Goal: Communication & Community: Connect with others

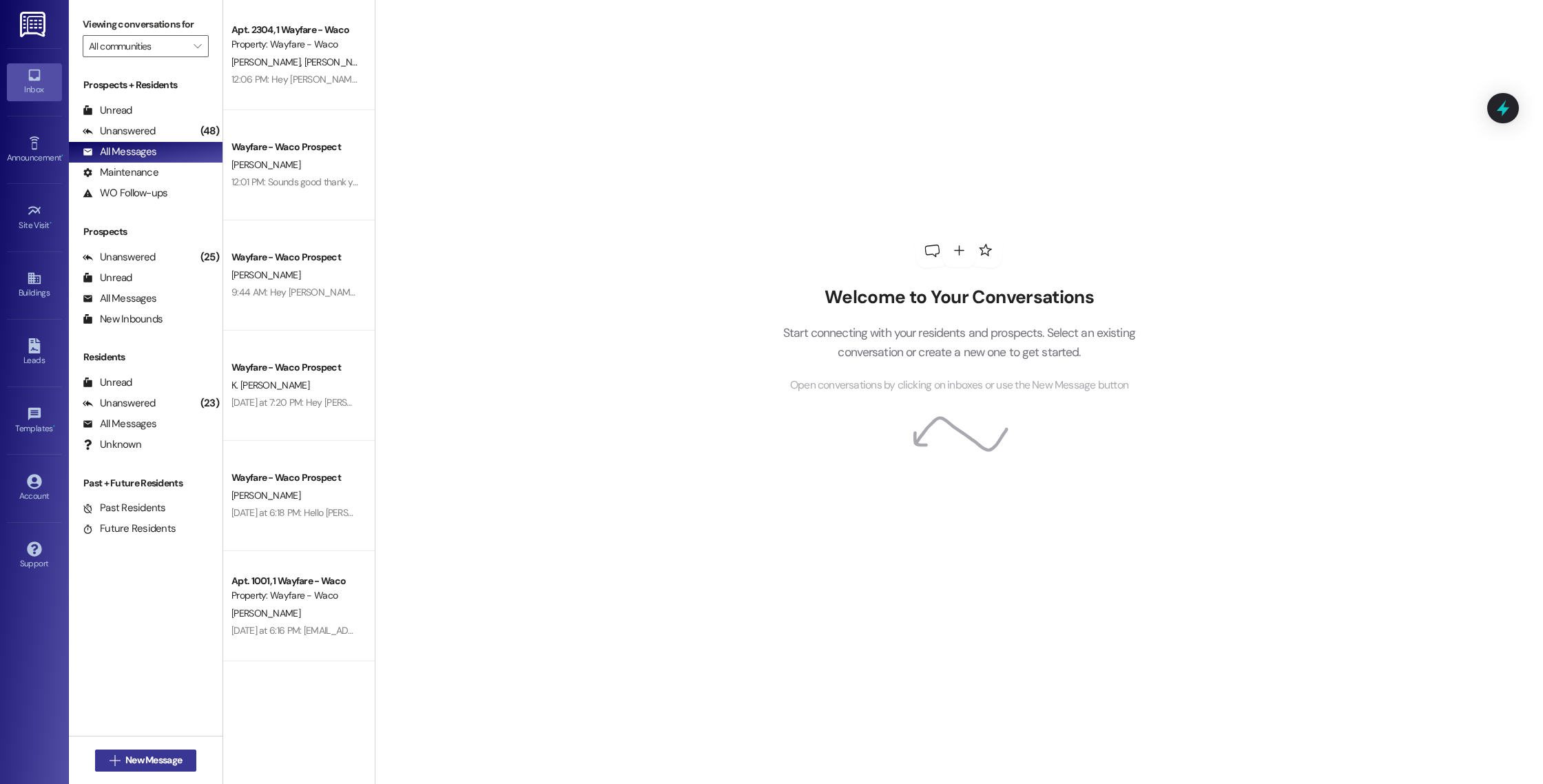
click at [128, 762] on span "New Message" at bounding box center [154, 760] width 57 height 14
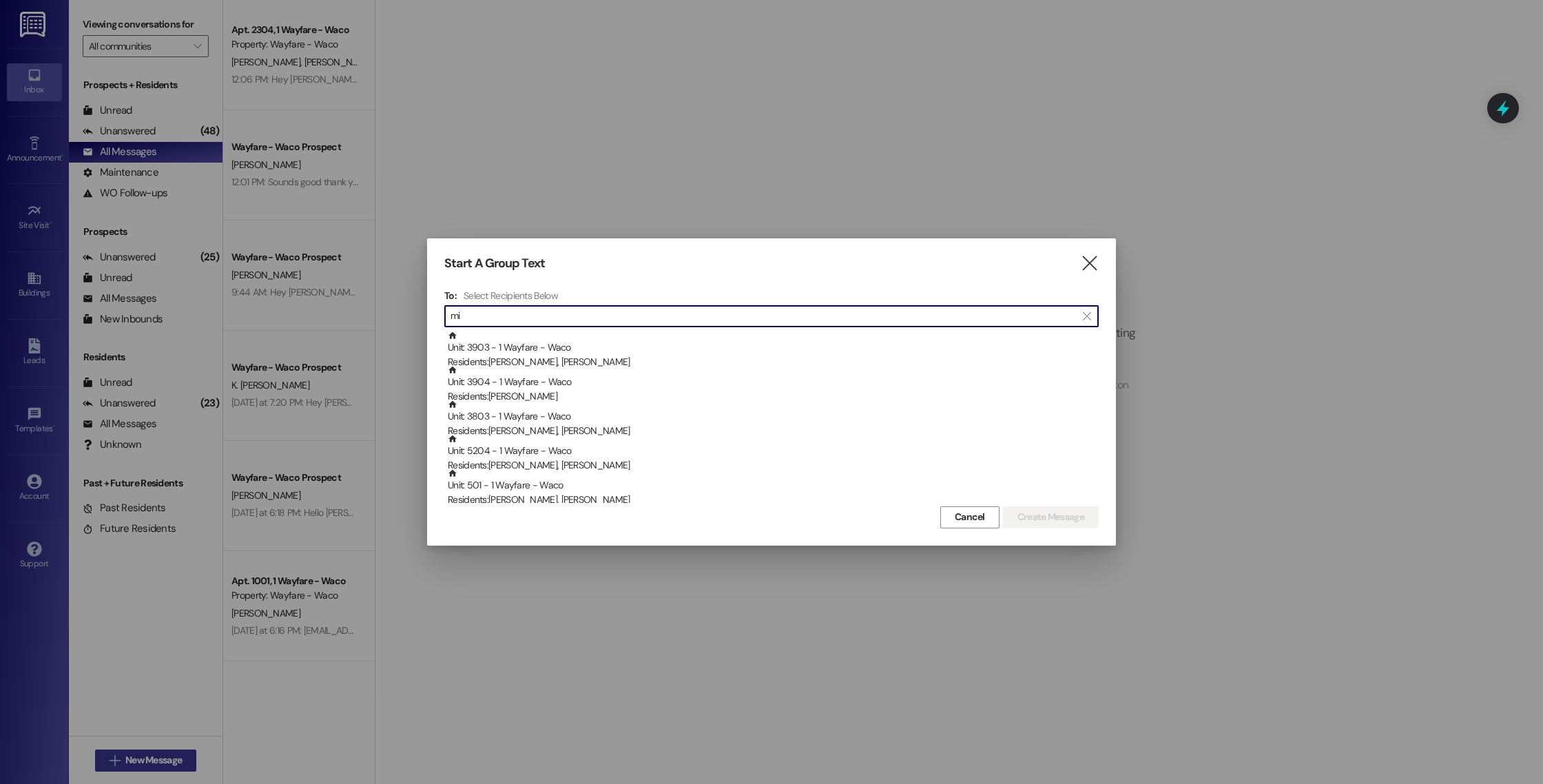
type input "m"
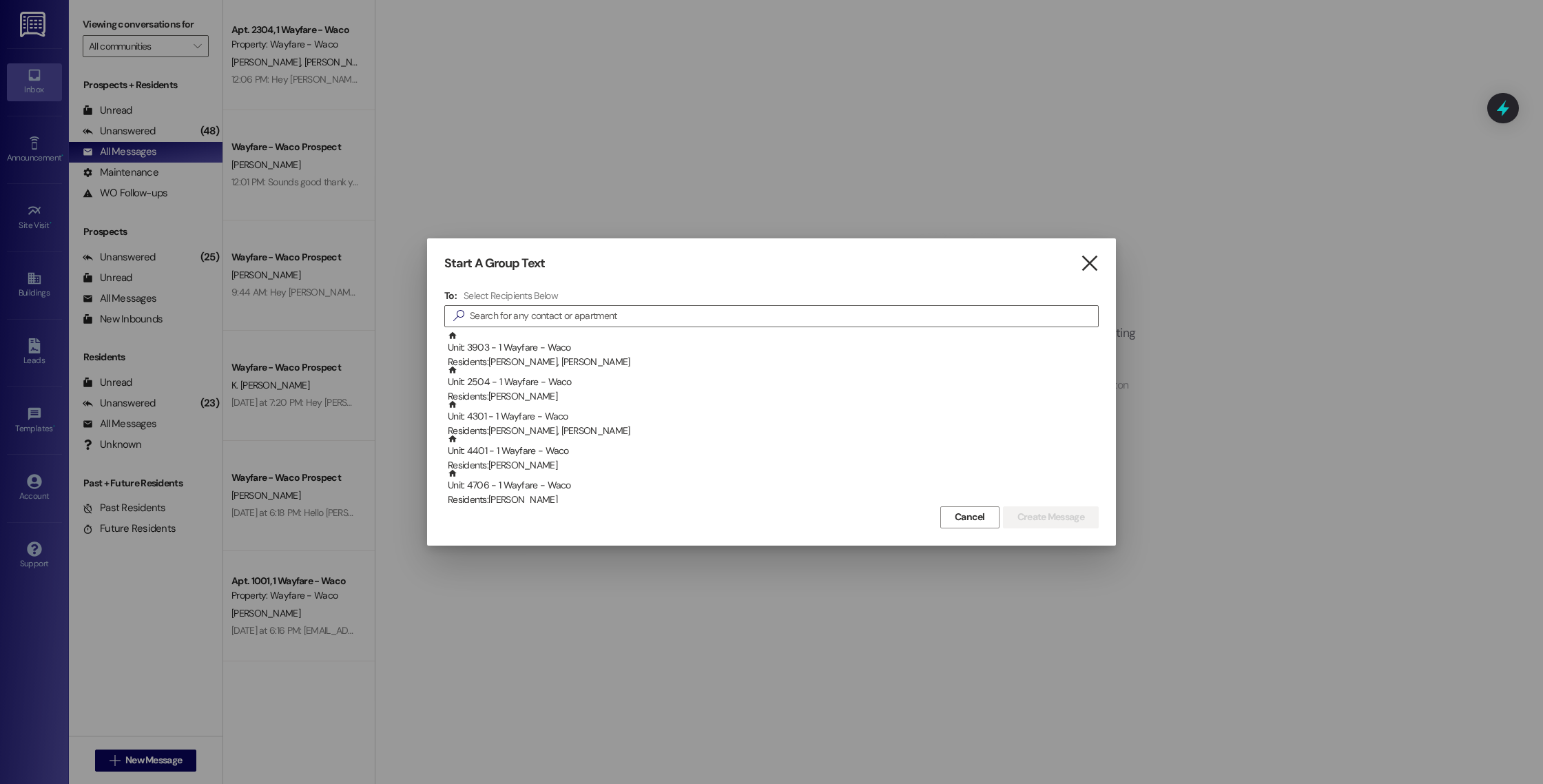
click at [1085, 258] on icon "" at bounding box center [1090, 263] width 19 height 14
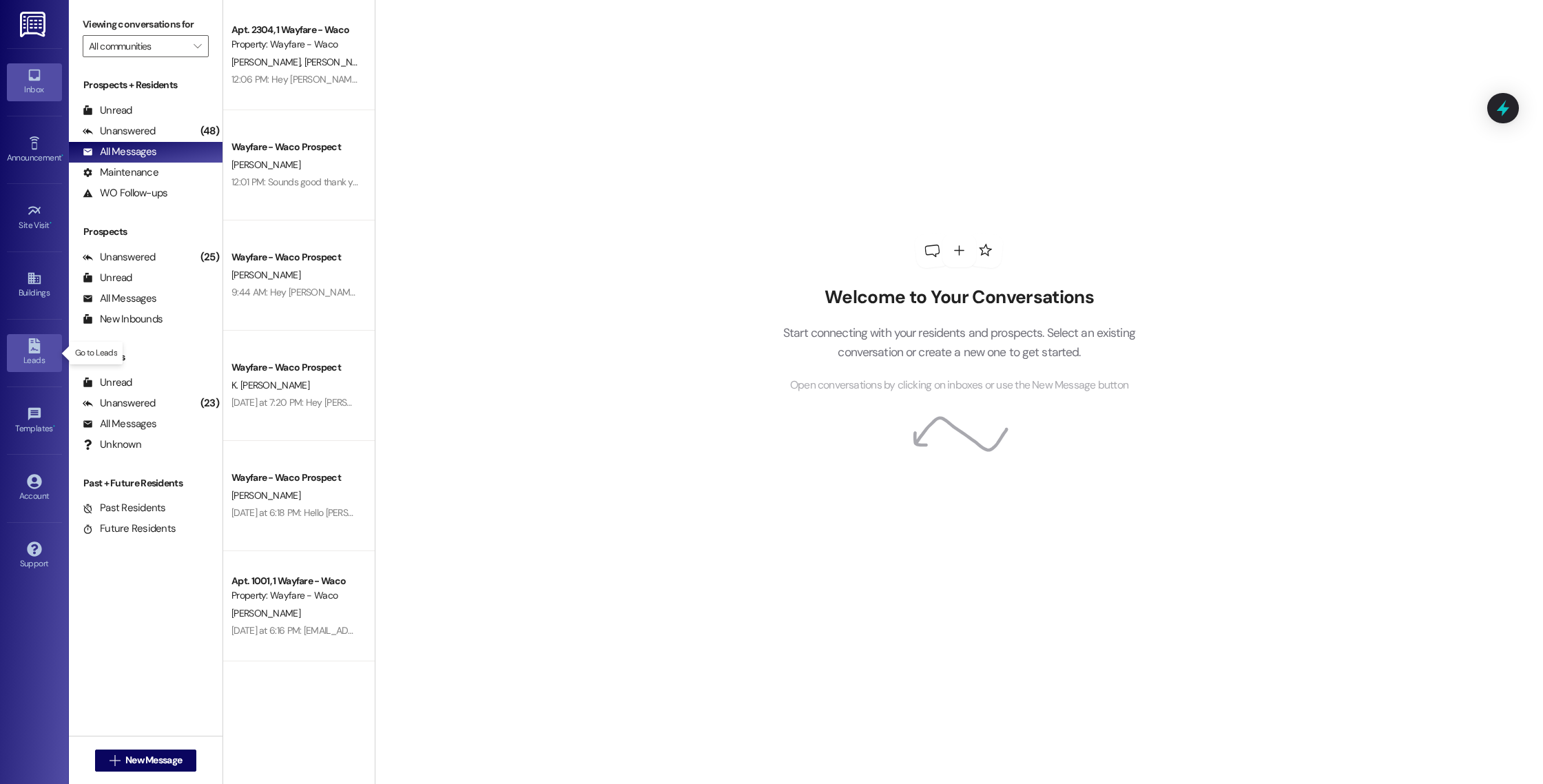
click at [30, 353] on link "Leads" at bounding box center [34, 353] width 55 height 37
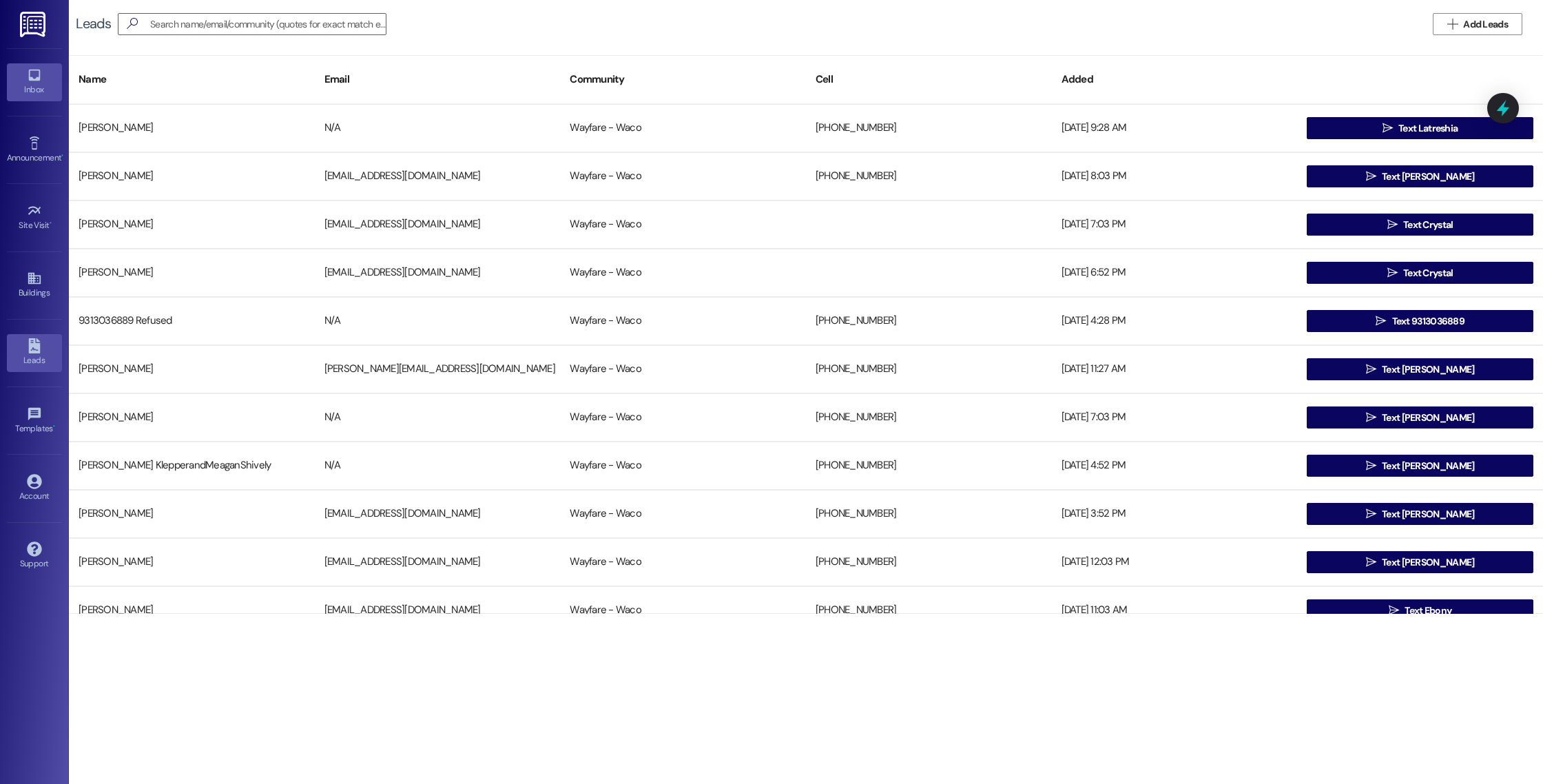
click at [41, 70] on icon at bounding box center [34, 75] width 15 height 15
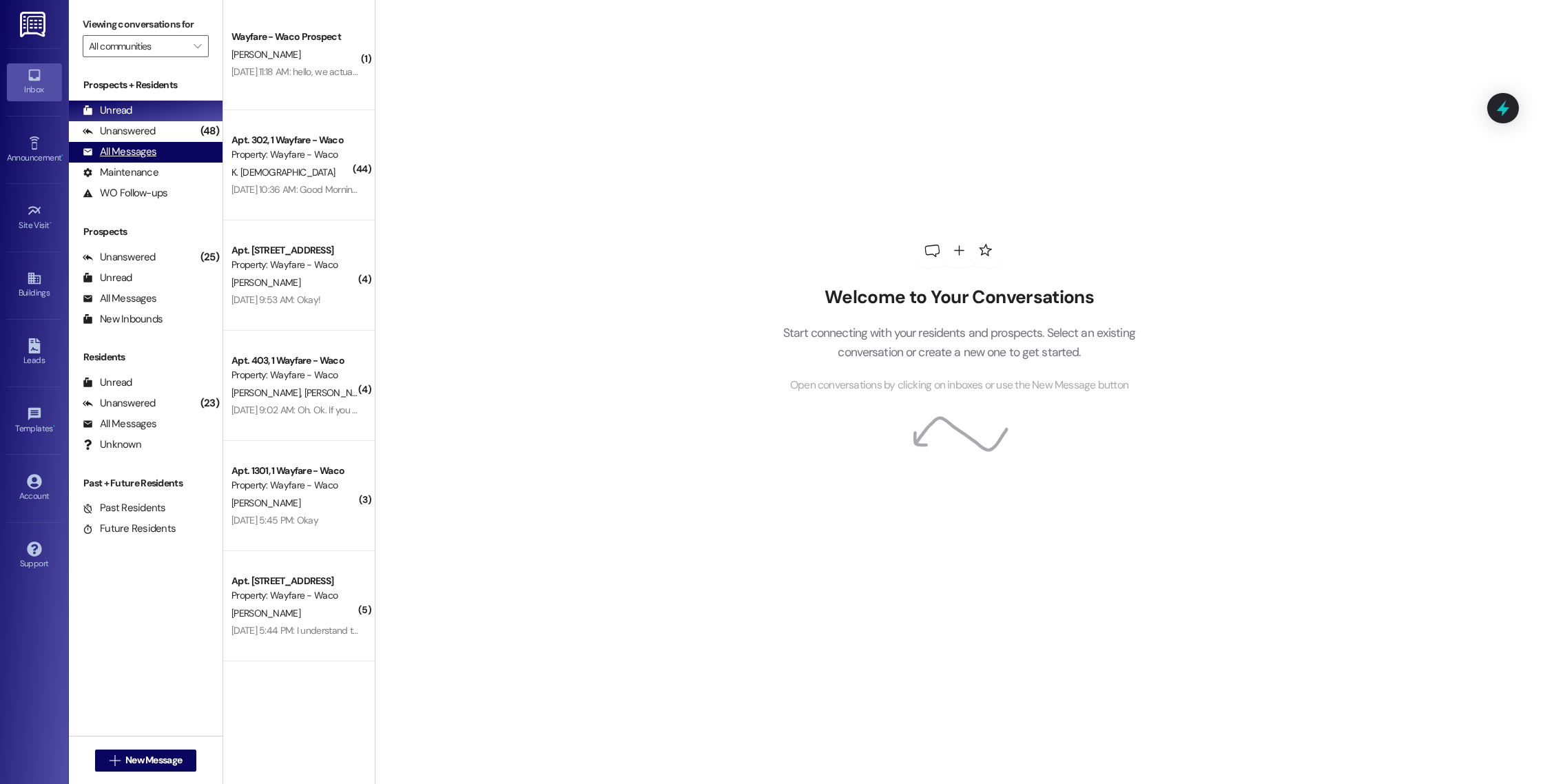
click at [134, 147] on div "All Messages" at bounding box center [119, 151] width 74 height 14
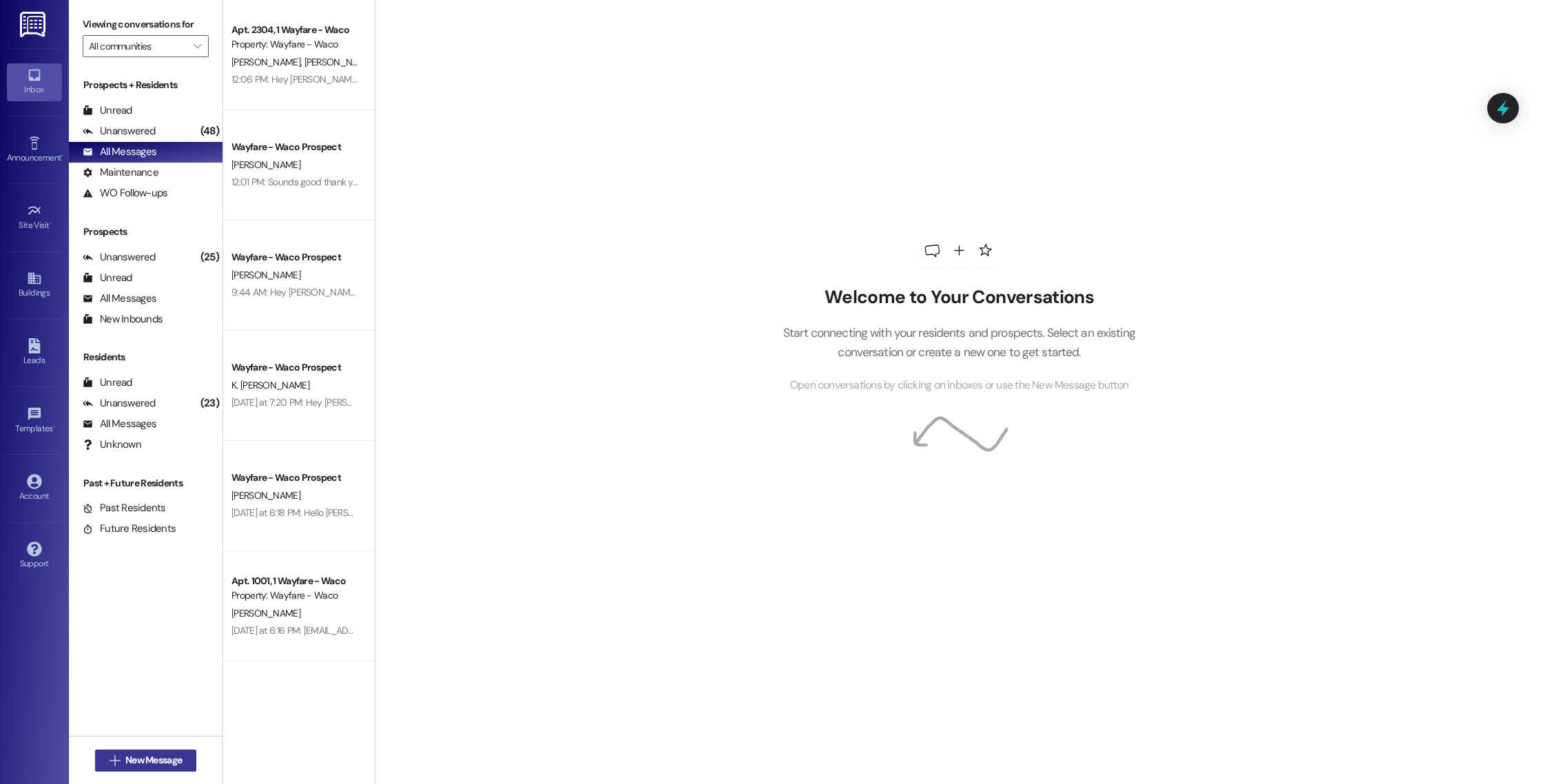
click at [150, 760] on span "New Message" at bounding box center [154, 760] width 57 height 14
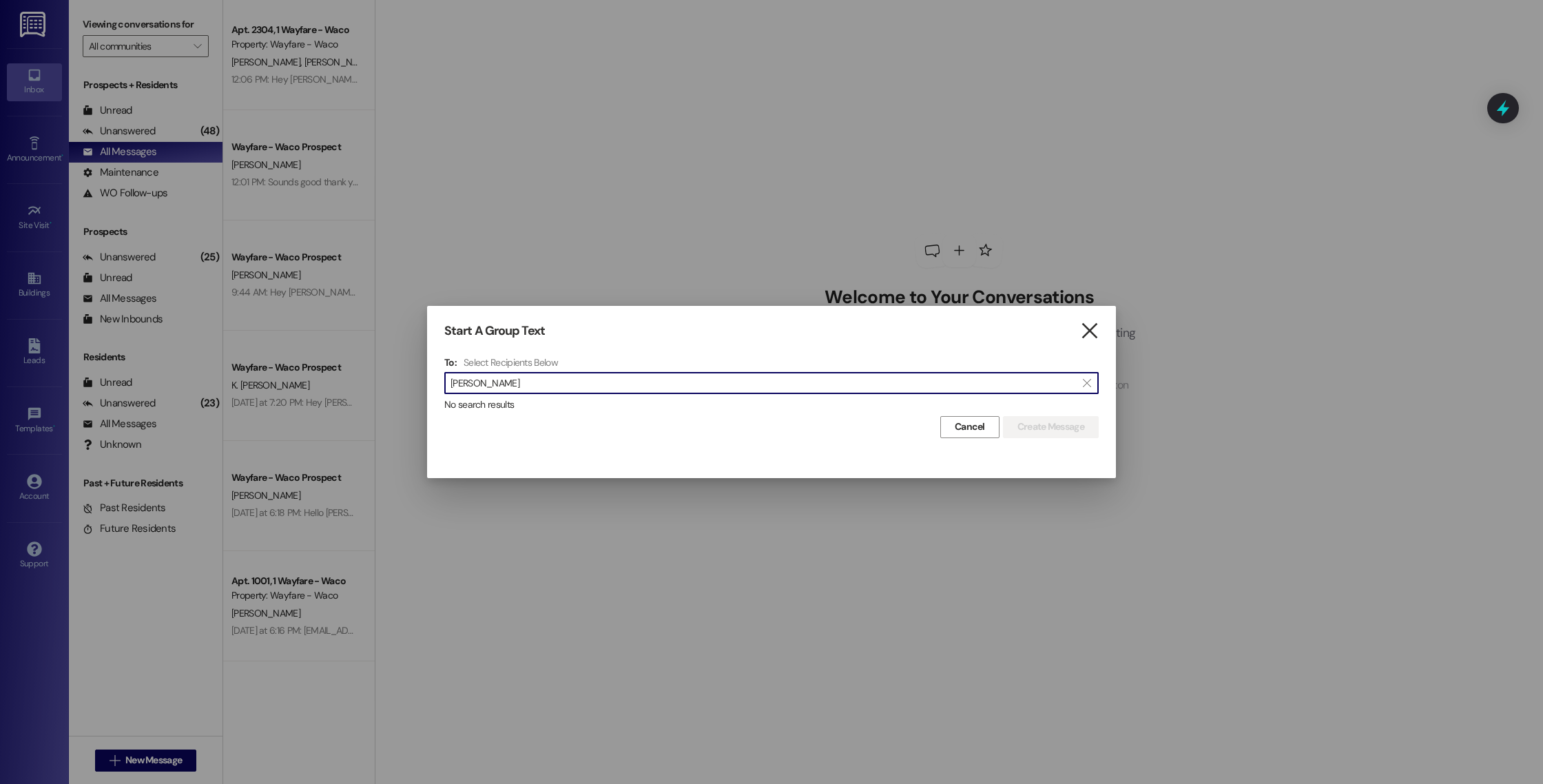
type input "[PERSON_NAME]"
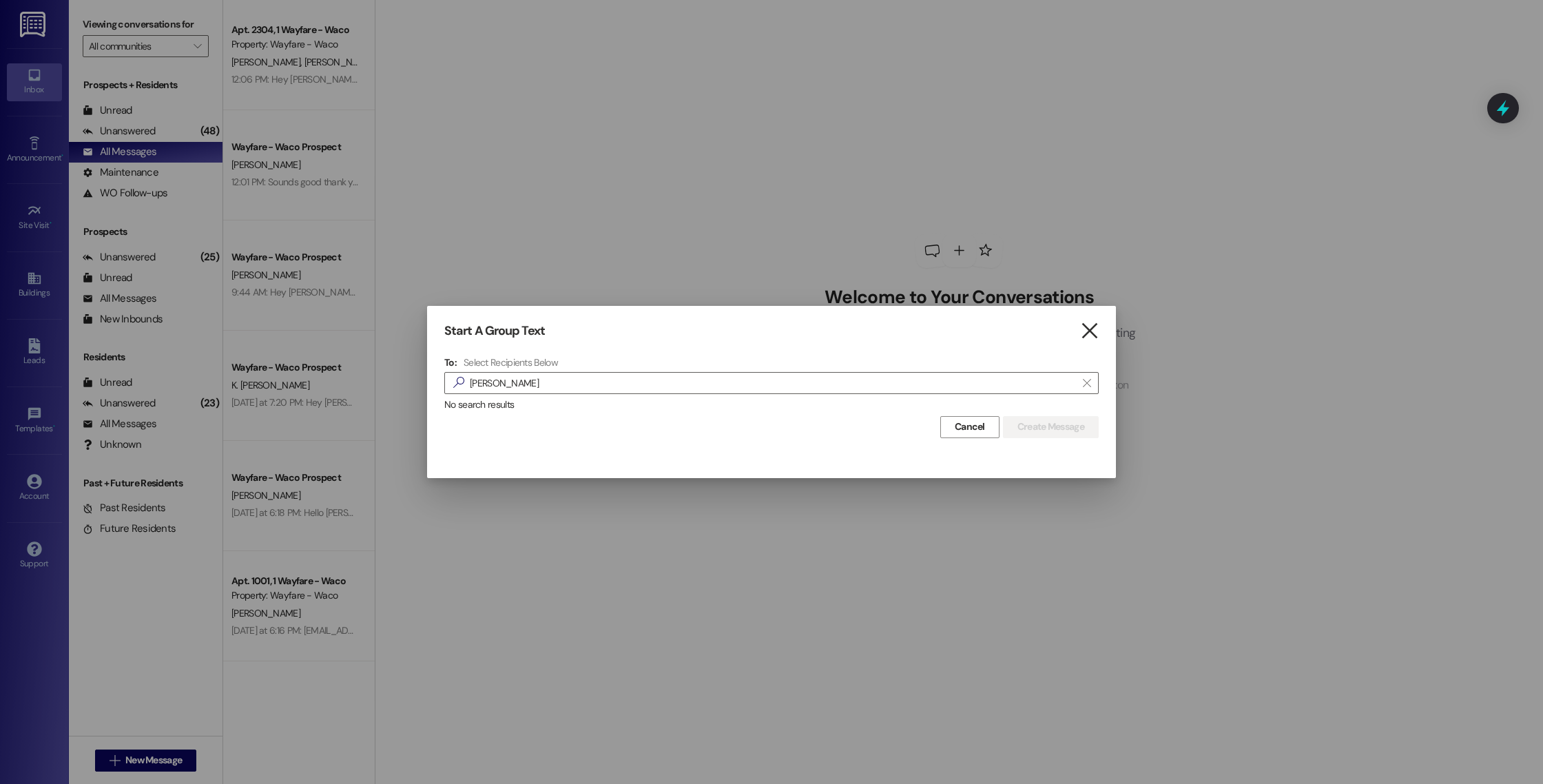
click at [1086, 332] on icon "" at bounding box center [1090, 331] width 19 height 14
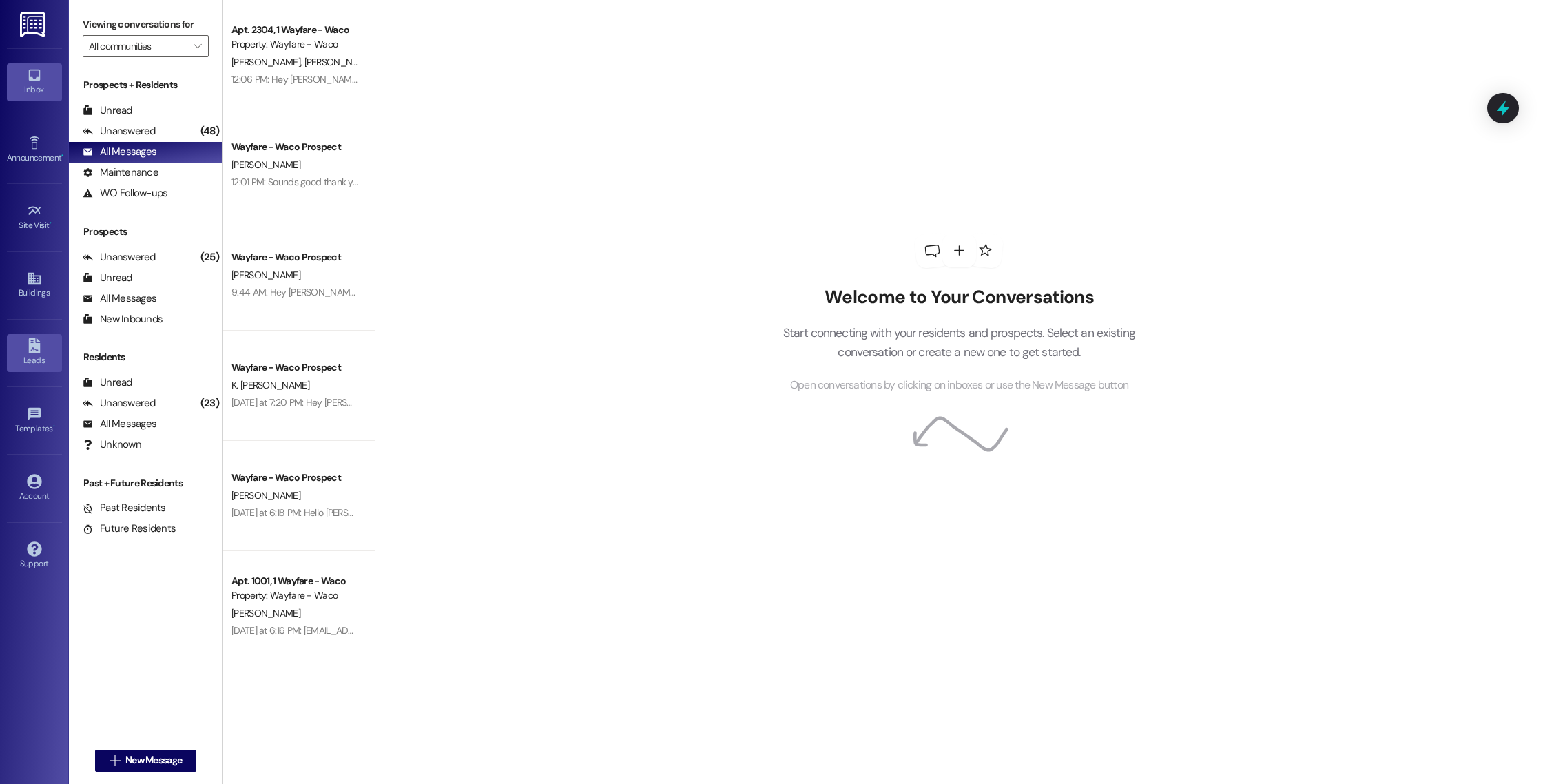
click at [29, 360] on div "Leads" at bounding box center [34, 360] width 69 height 14
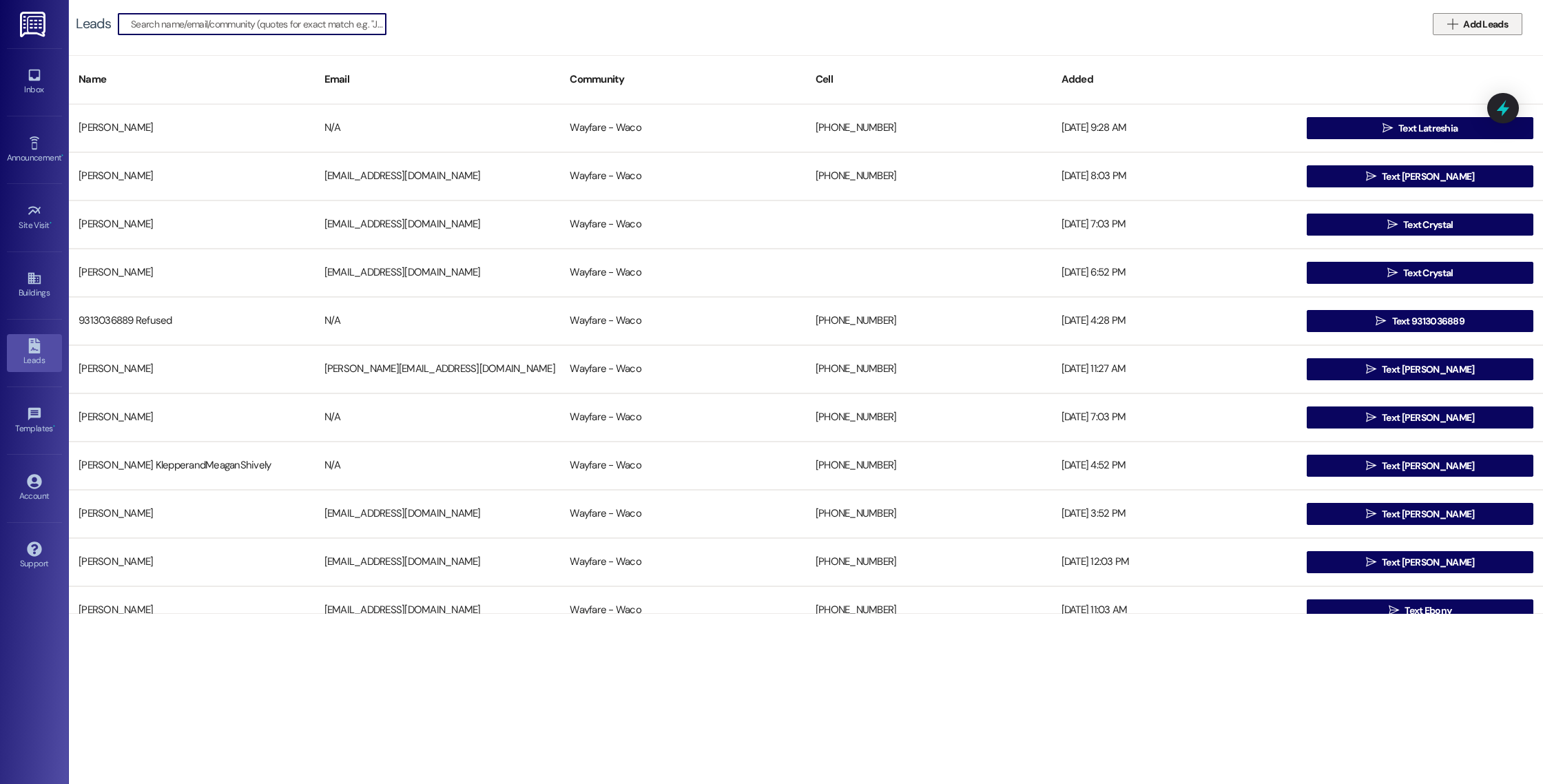
click at [1454, 22] on icon "" at bounding box center [1453, 24] width 10 height 11
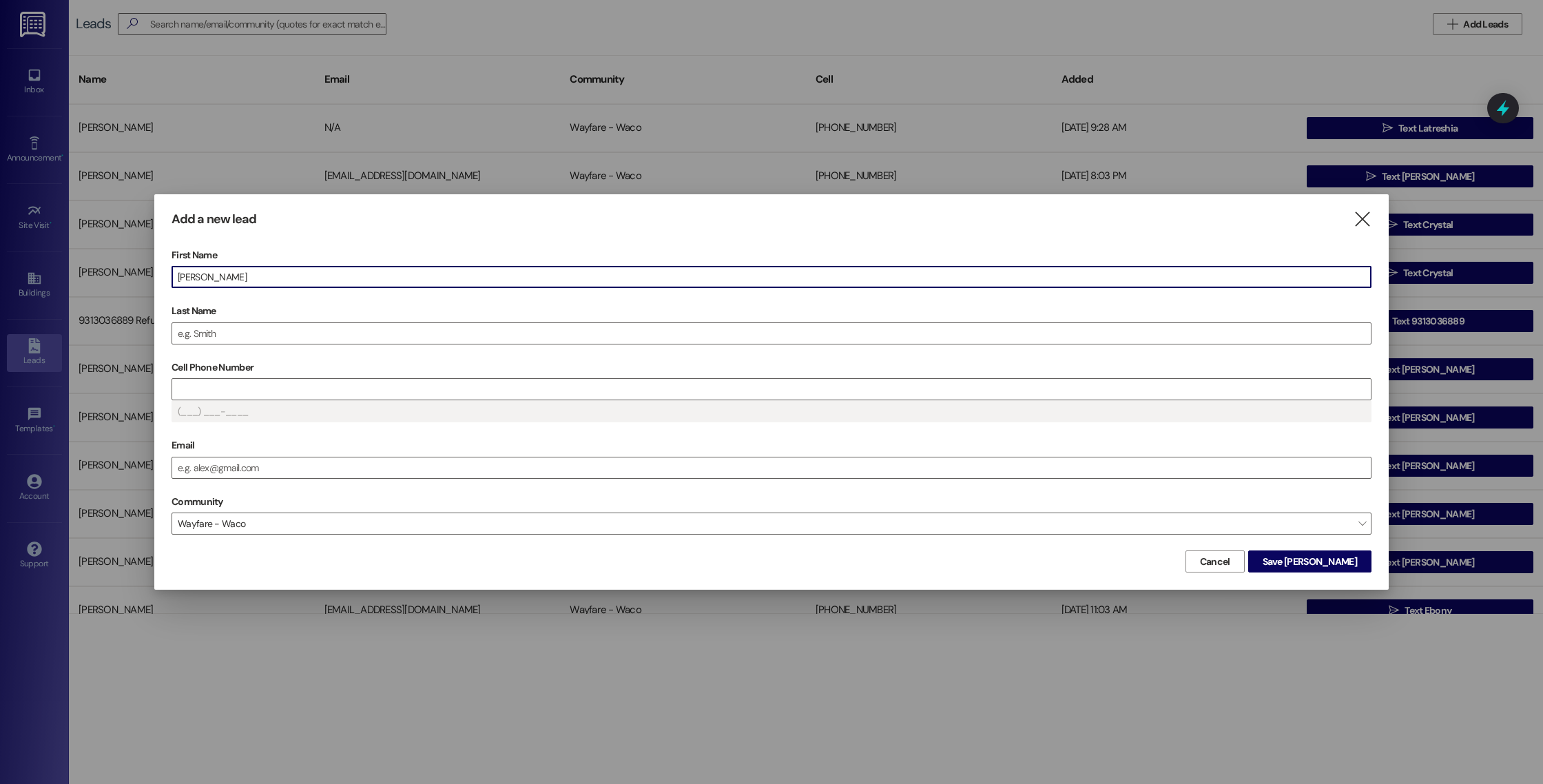
click at [213, 274] on input "[PERSON_NAME]" at bounding box center [772, 276] width 1199 height 21
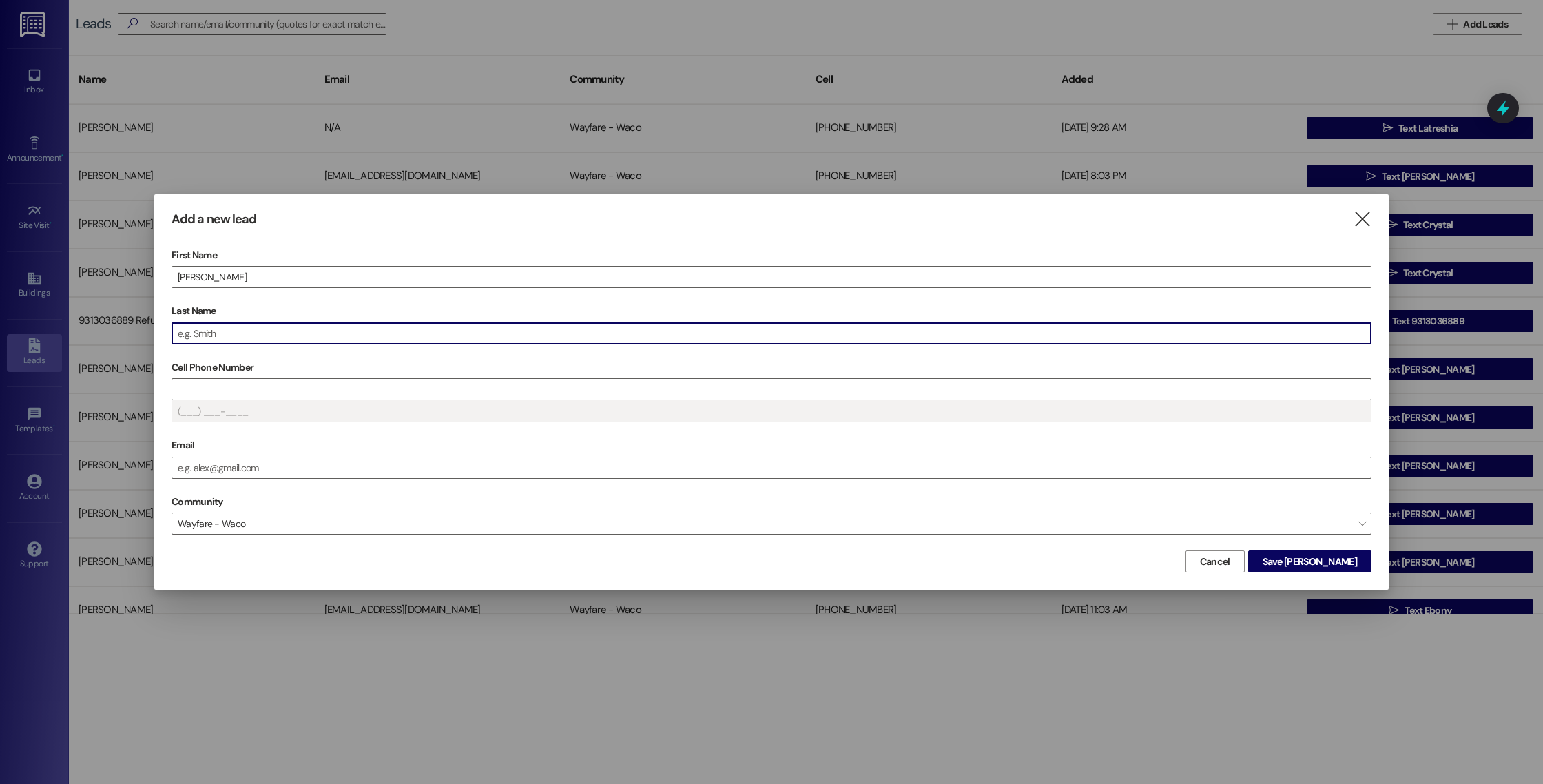
click at [221, 334] on input "Last Name" at bounding box center [772, 333] width 1199 height 21
click at [218, 272] on input "[PERSON_NAME]" at bounding box center [772, 276] width 1199 height 21
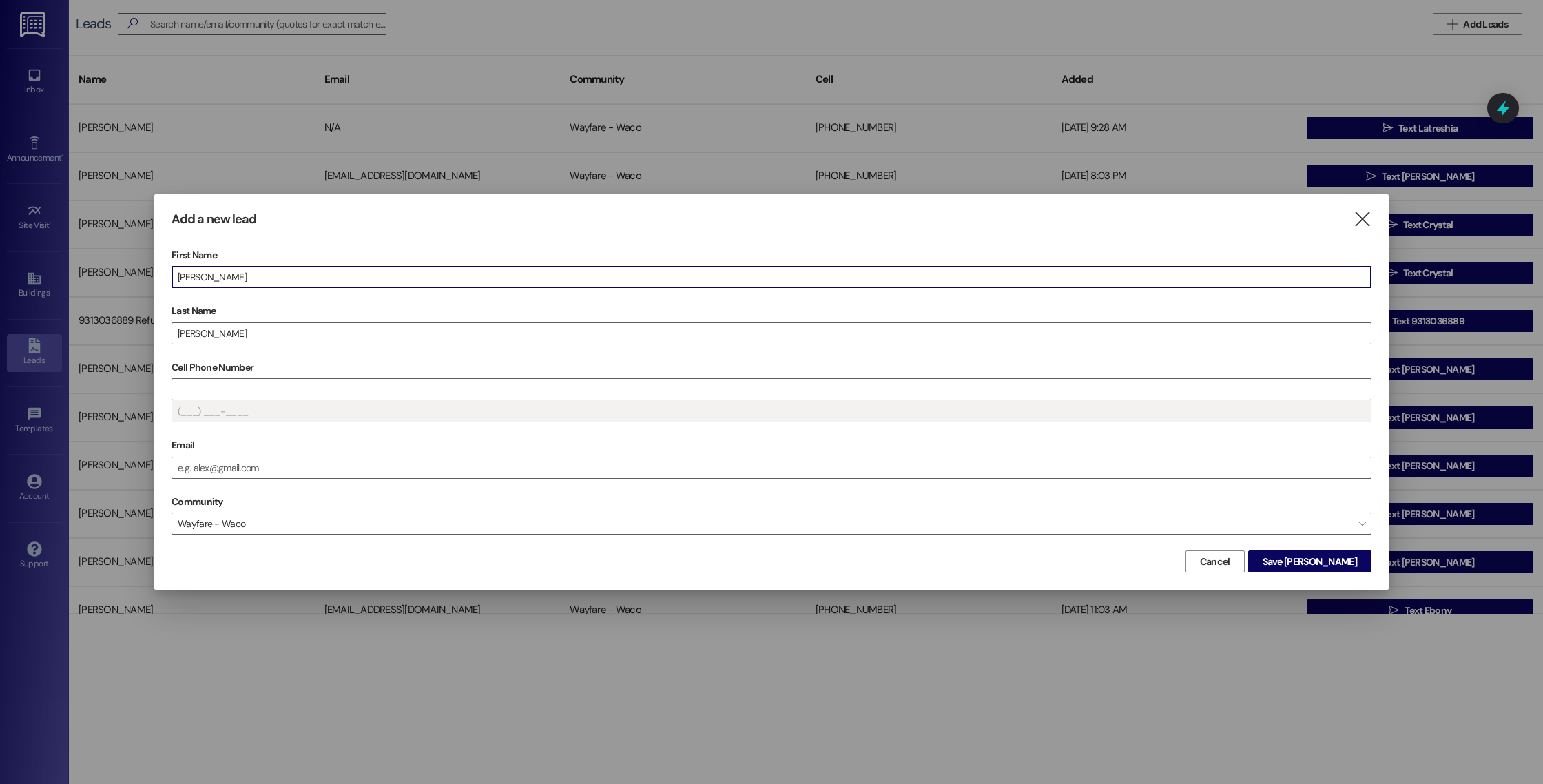
click at [218, 272] on input "[PERSON_NAME]" at bounding box center [772, 276] width 1199 height 21
click at [195, 400] on div at bounding box center [771, 389] width 1200 height 22
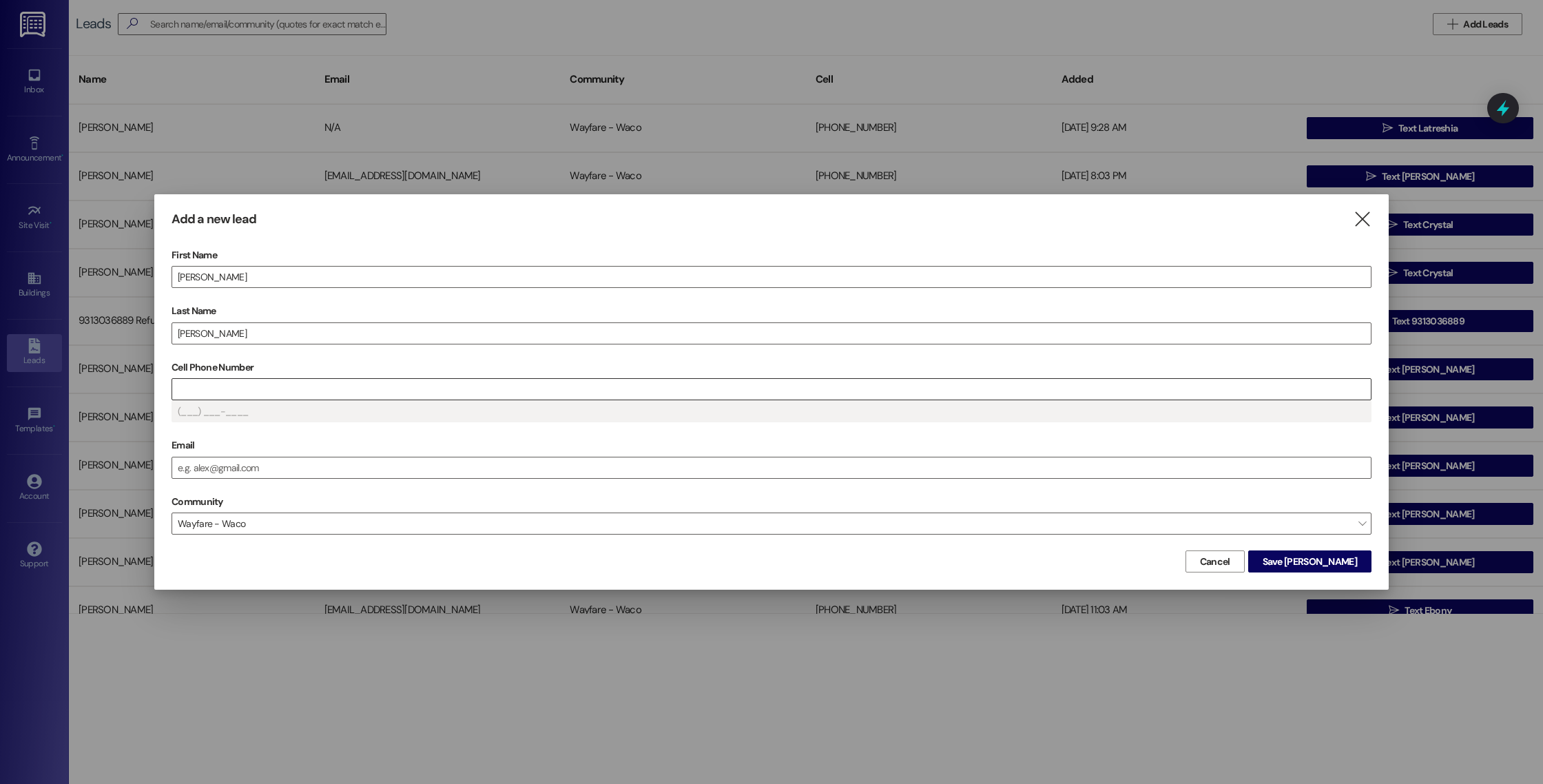
click at [195, 391] on input "Cell Phone Number" at bounding box center [772, 389] width 1199 height 21
click at [1324, 559] on span "Save [PERSON_NAME]" at bounding box center [1310, 561] width 94 height 14
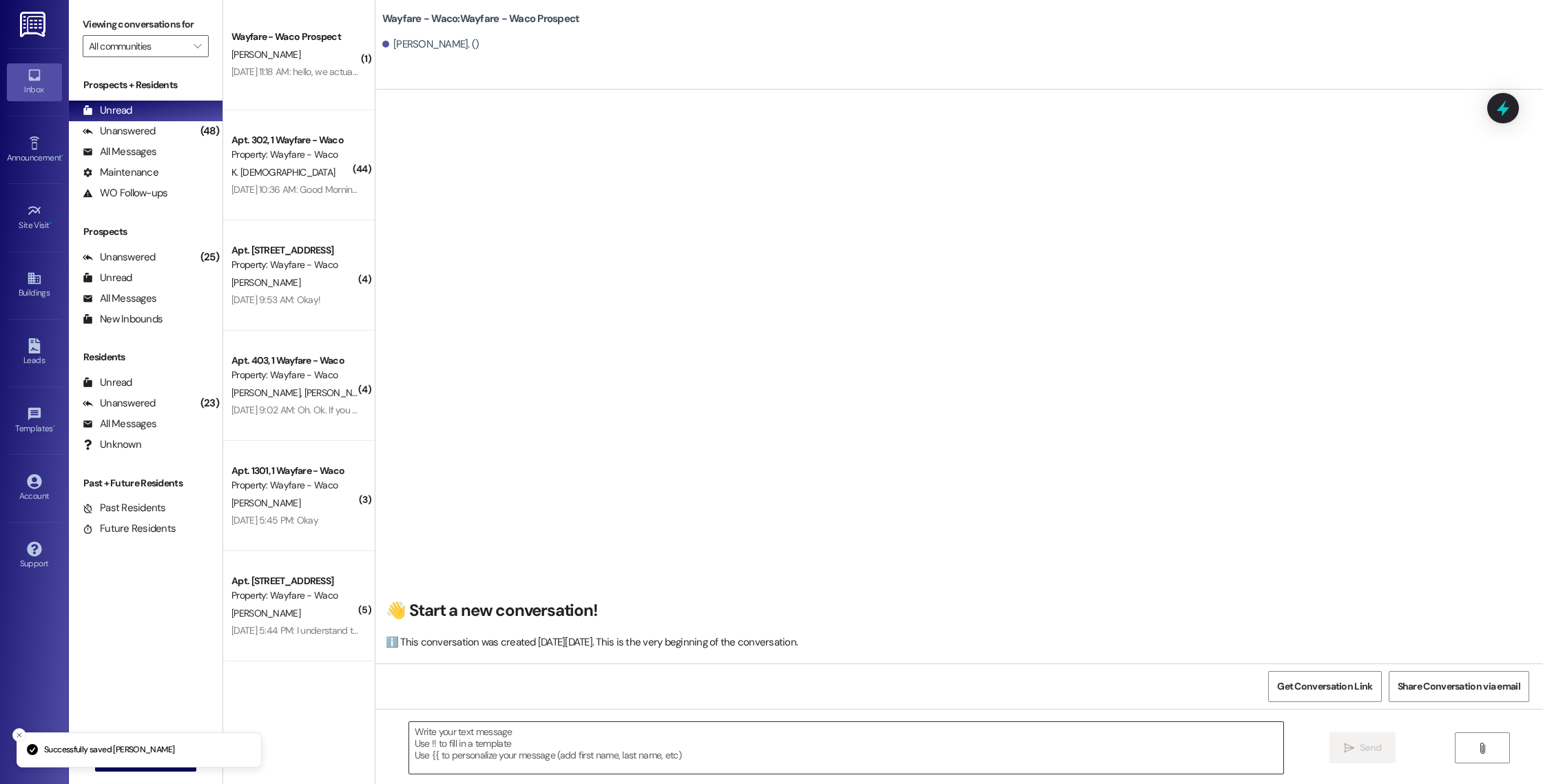
click at [605, 758] on textarea at bounding box center [847, 748] width 875 height 52
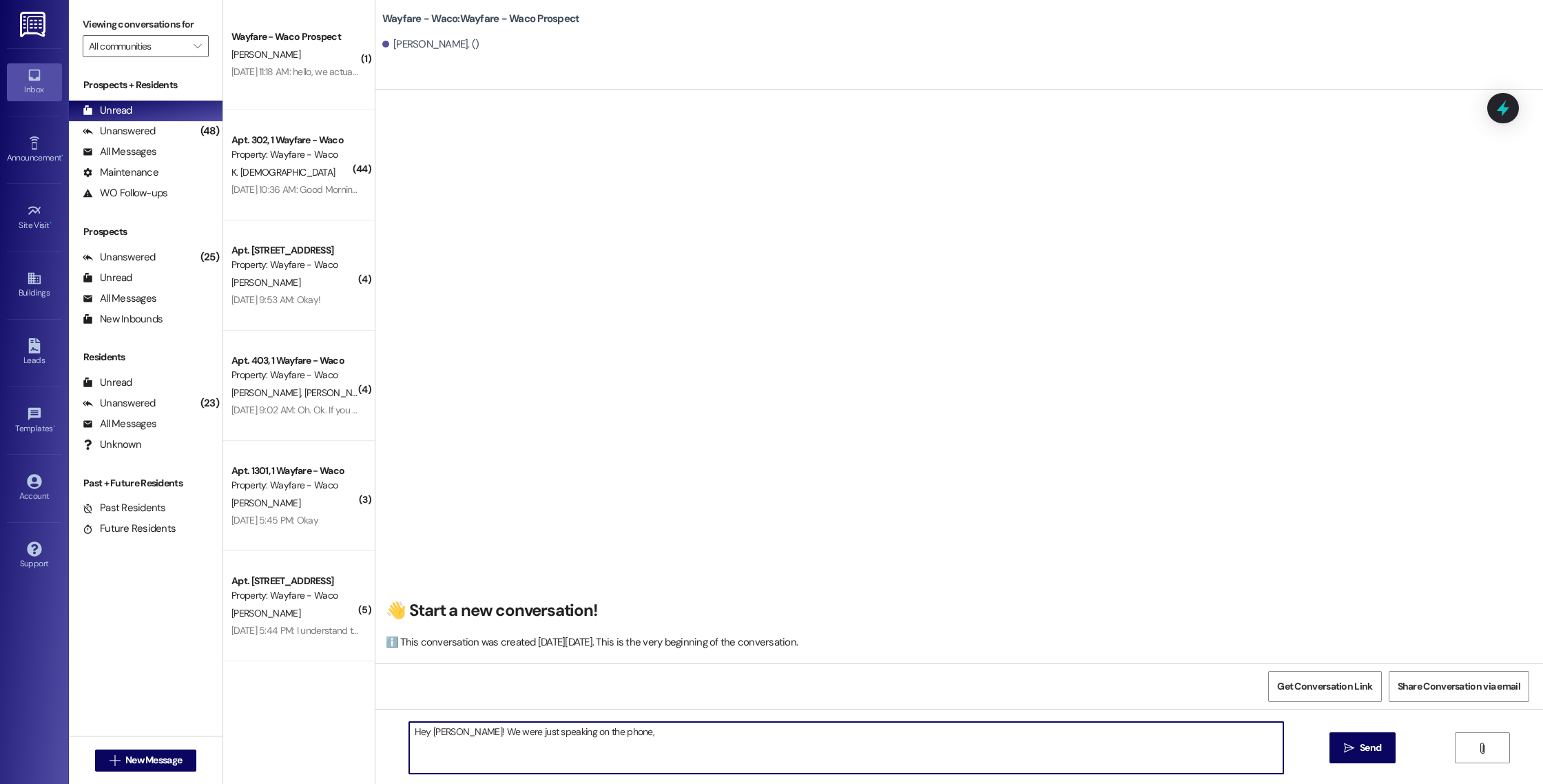
click at [447, 734] on textarea "Hey [PERSON_NAME]! We were just speaking on the phone," at bounding box center [847, 748] width 875 height 52
click at [643, 734] on textarea "Hey [PERSON_NAME]! We were just speaking on the phone," at bounding box center [847, 748] width 875 height 52
type textarea "Hey [PERSON_NAME]! We were just speaking on the phone,"
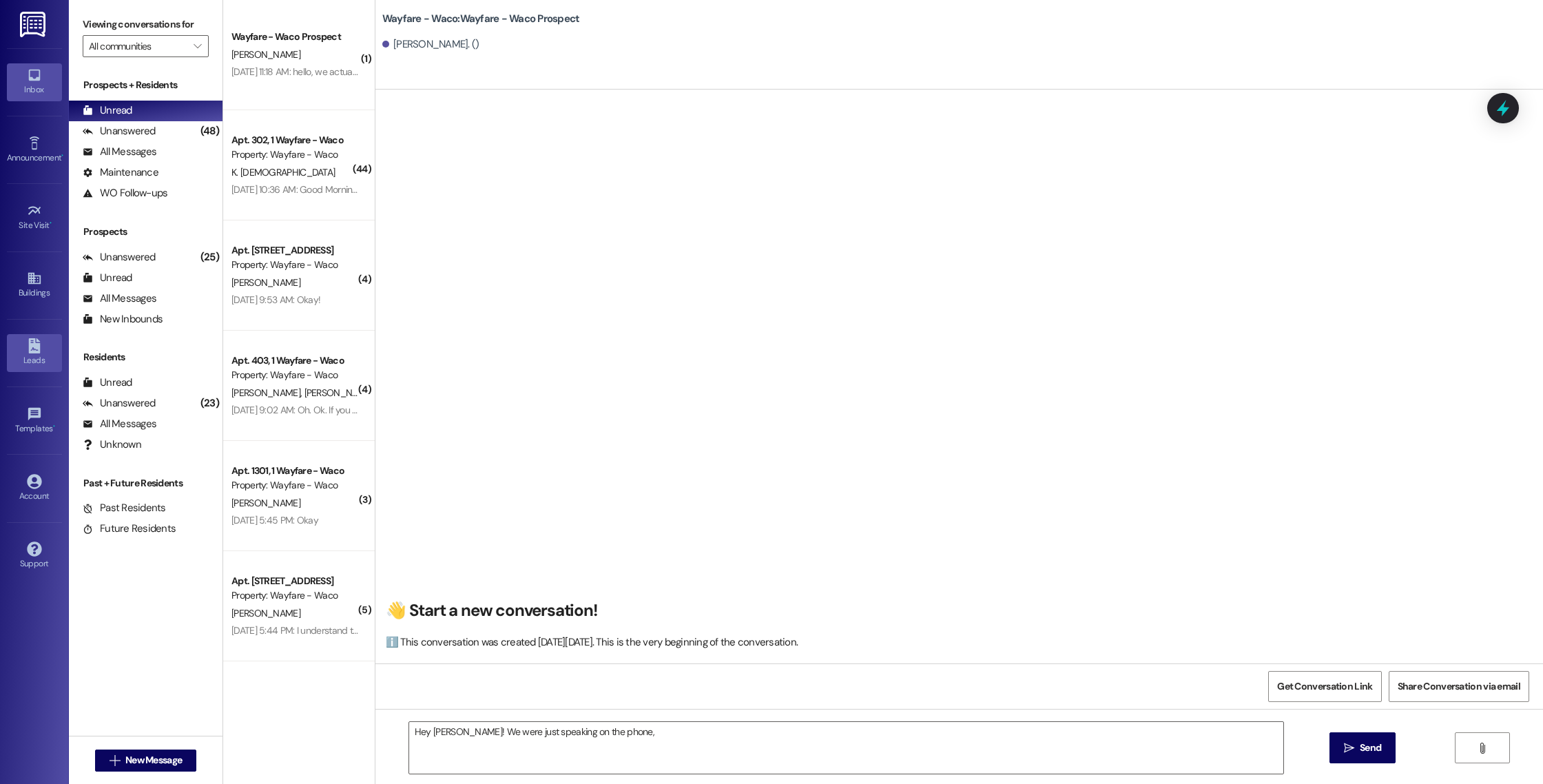
click at [29, 337] on link "Leads" at bounding box center [34, 353] width 55 height 37
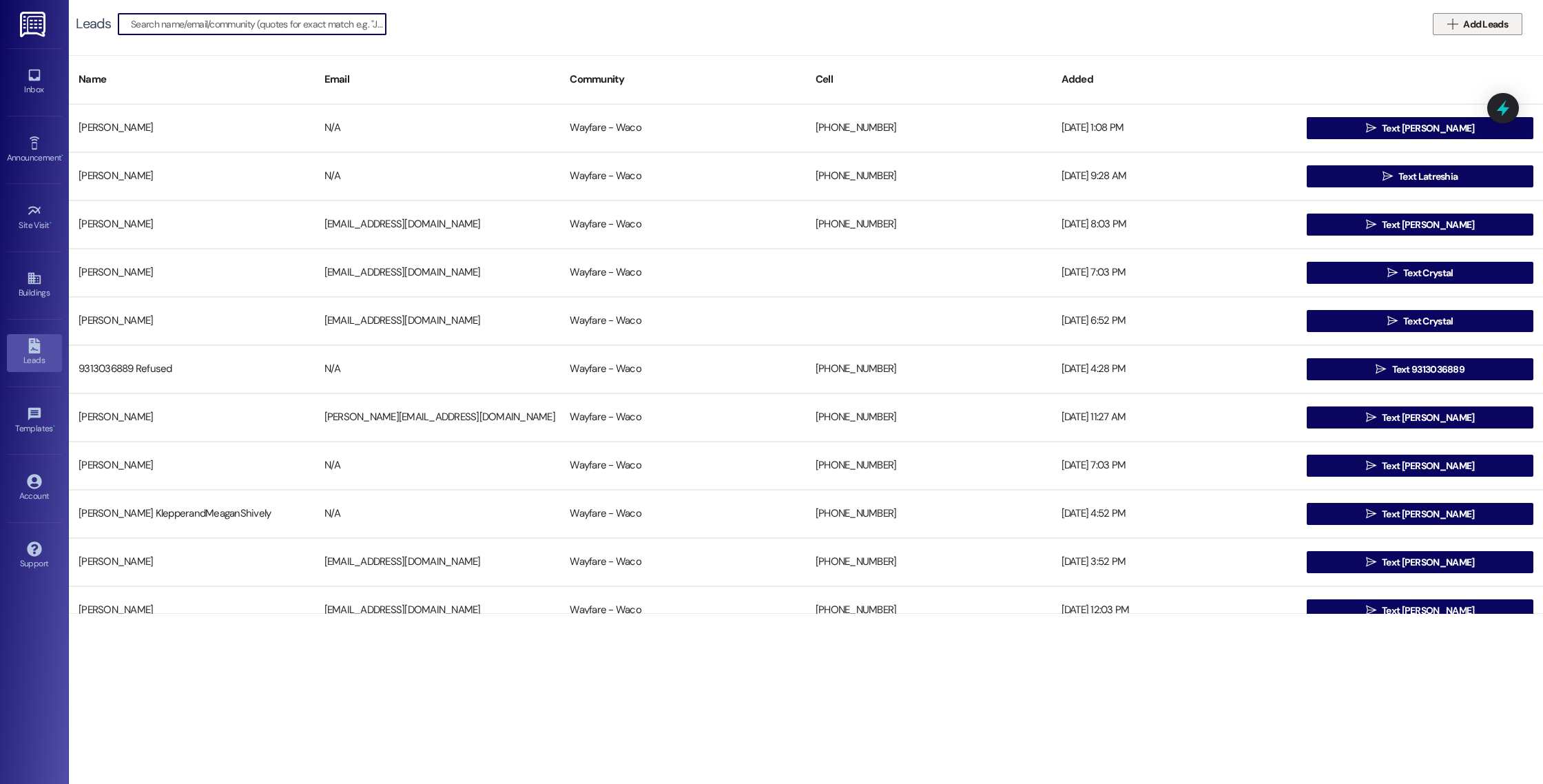
click at [1476, 22] on span "Add Leads" at bounding box center [1486, 24] width 45 height 14
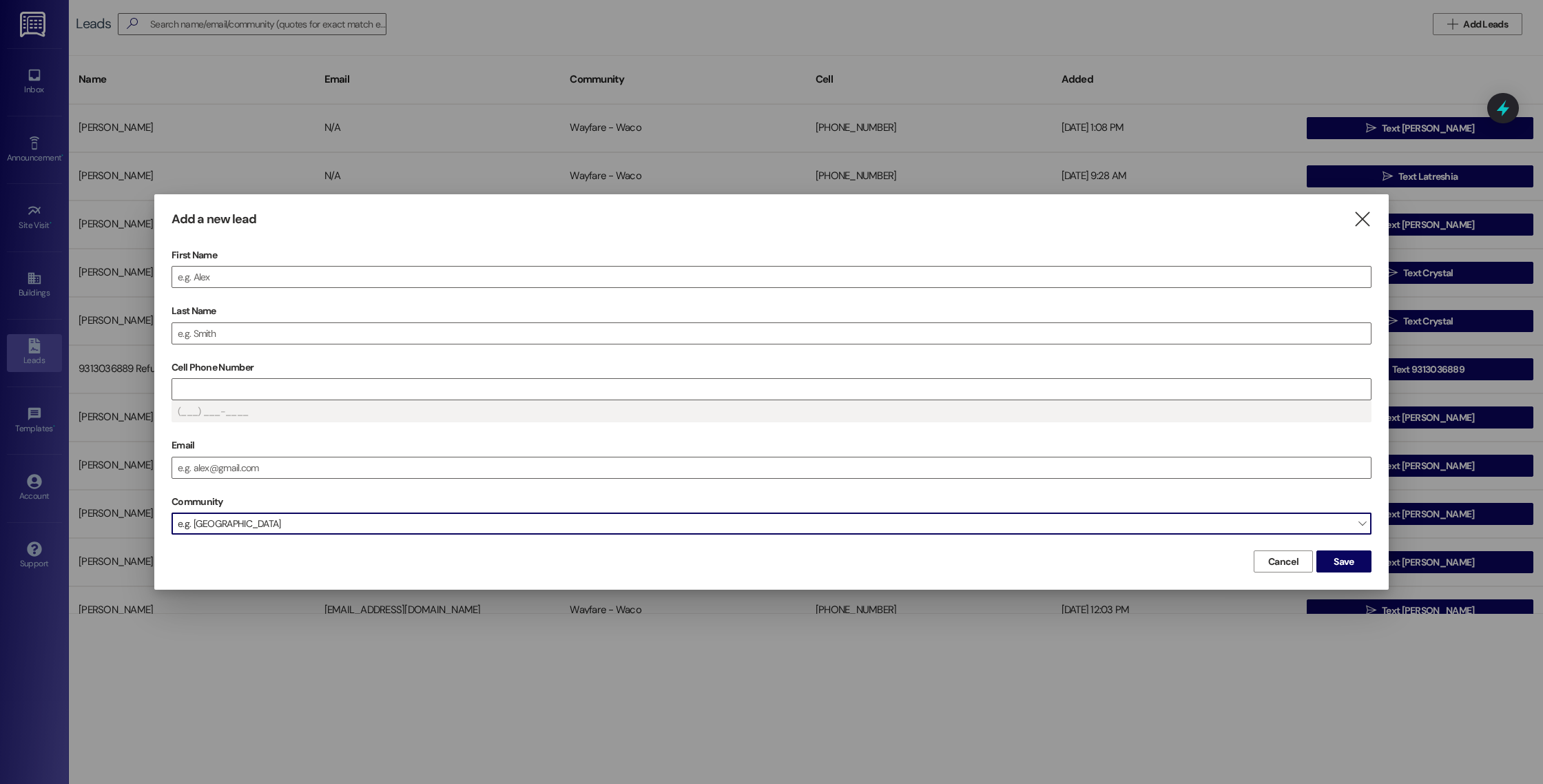
click at [448, 531] on span "e.g. [GEOGRAPHIC_DATA]" at bounding box center [771, 523] width 1200 height 22
click at [450, 531] on span "e.g. [GEOGRAPHIC_DATA]" at bounding box center [771, 523] width 1200 height 22
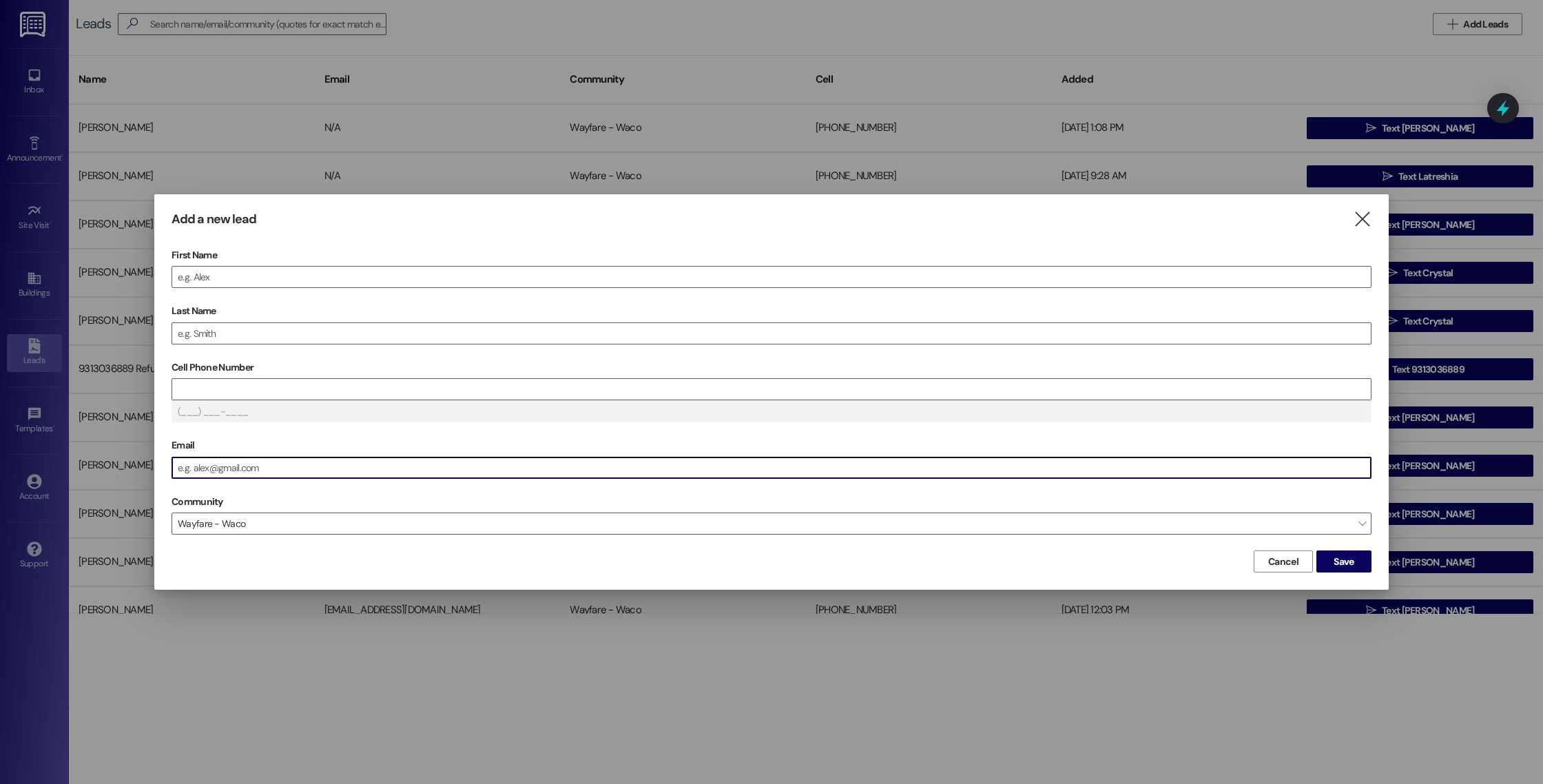
click at [490, 462] on input "Email" at bounding box center [772, 467] width 1199 height 21
click at [1360, 215] on icon "" at bounding box center [1362, 220] width 19 height 14
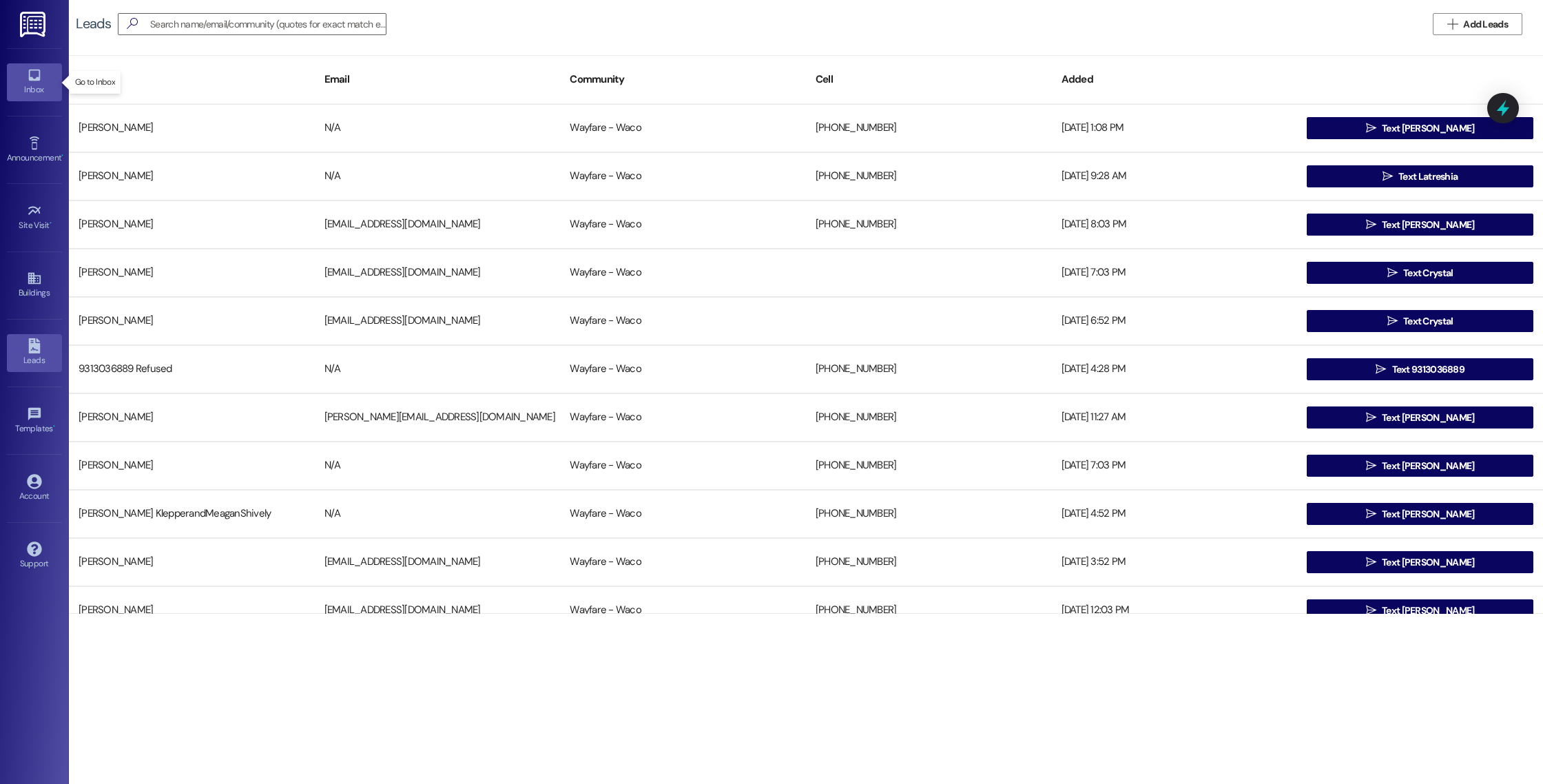
click at [37, 88] on div "Inbox" at bounding box center [34, 89] width 69 height 14
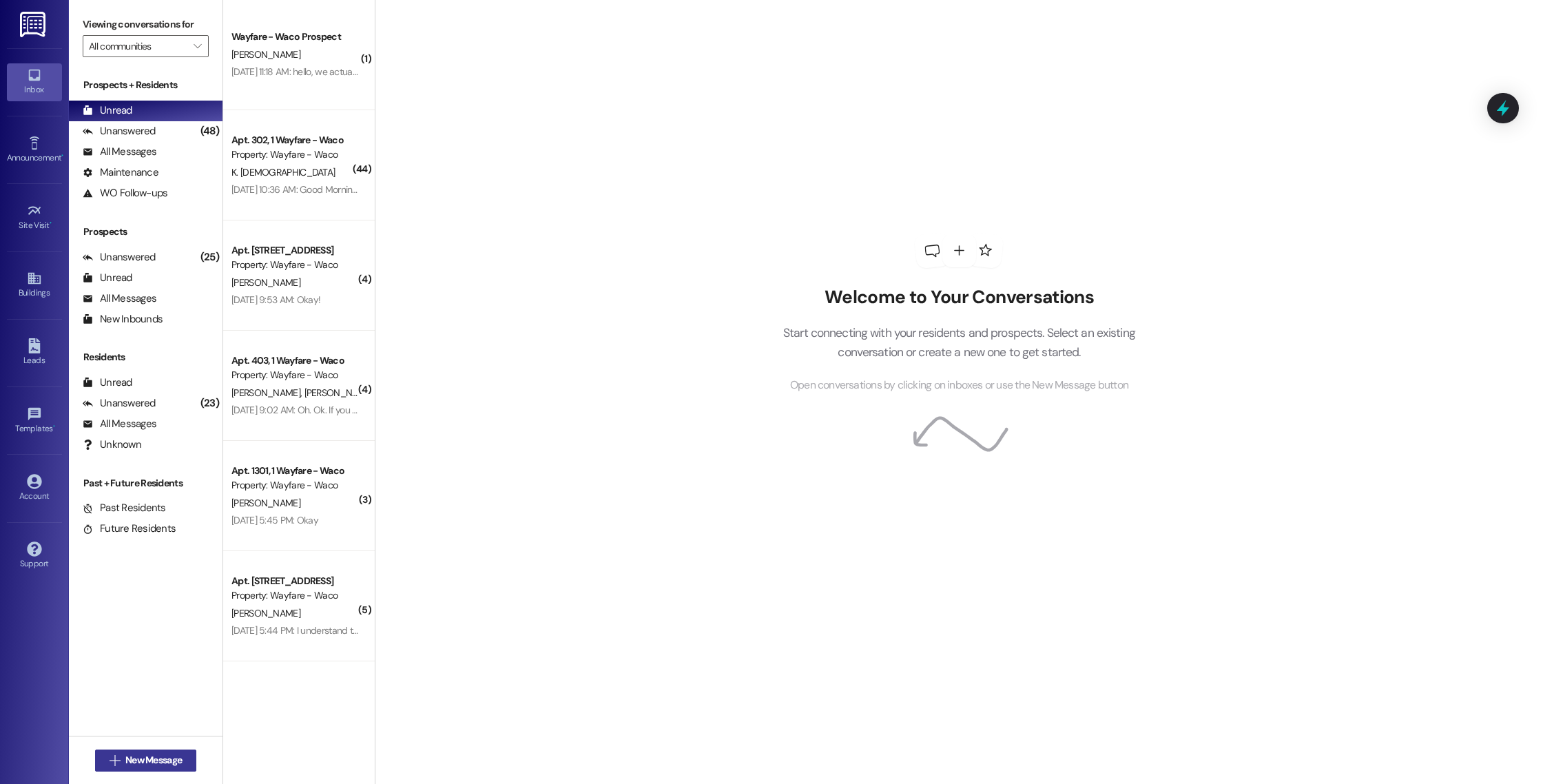
click at [139, 762] on span "New Message" at bounding box center [154, 760] width 57 height 14
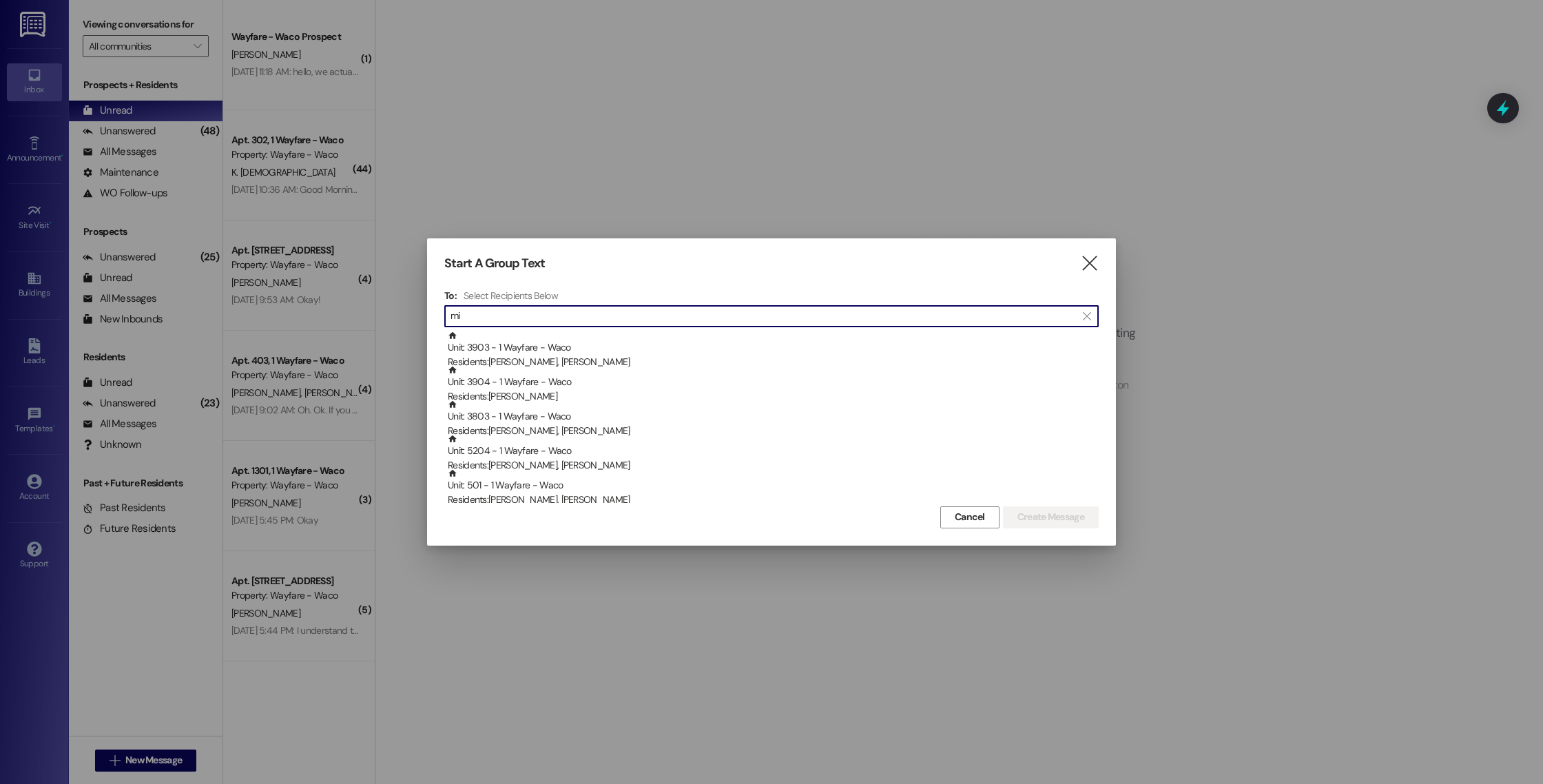
type input "m"
